Goal: Navigation & Orientation: Find specific page/section

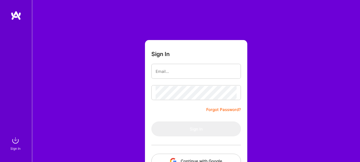
click at [198, 54] on form "Sign In Forgot Password? Sign In Continue with Google Continue with Github" at bounding box center [196, 118] width 102 height 156
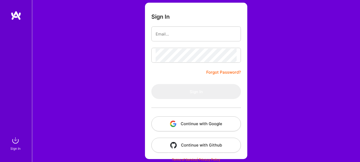
scroll to position [38, 0]
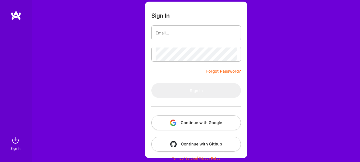
drag, startPoint x: 177, startPoint y: 41, endPoint x: 178, endPoint y: 37, distance: 4.1
click at [177, 41] on form "Sign In Forgot Password? Sign In Continue with Google Continue with Github" at bounding box center [196, 80] width 102 height 156
click at [178, 31] on input "email" at bounding box center [196, 33] width 81 height 14
type input "[EMAIL_ADDRESS][DOMAIN_NAME]"
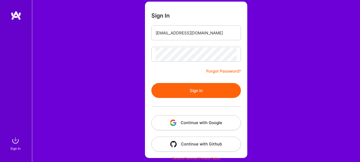
click at [194, 92] on button "Sign In" at bounding box center [196, 90] width 90 height 15
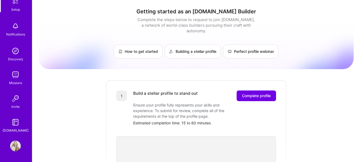
click at [14, 51] on img at bounding box center [15, 51] width 11 height 11
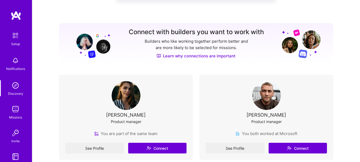
scroll to position [27, 0]
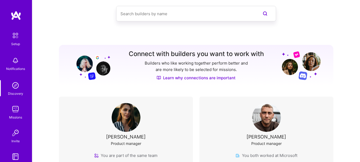
click at [12, 37] on img at bounding box center [15, 35] width 11 height 11
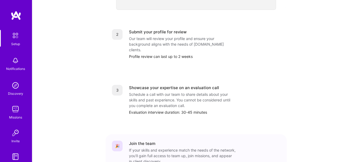
scroll to position [243, 0]
